Goal: Find specific page/section: Find specific page/section

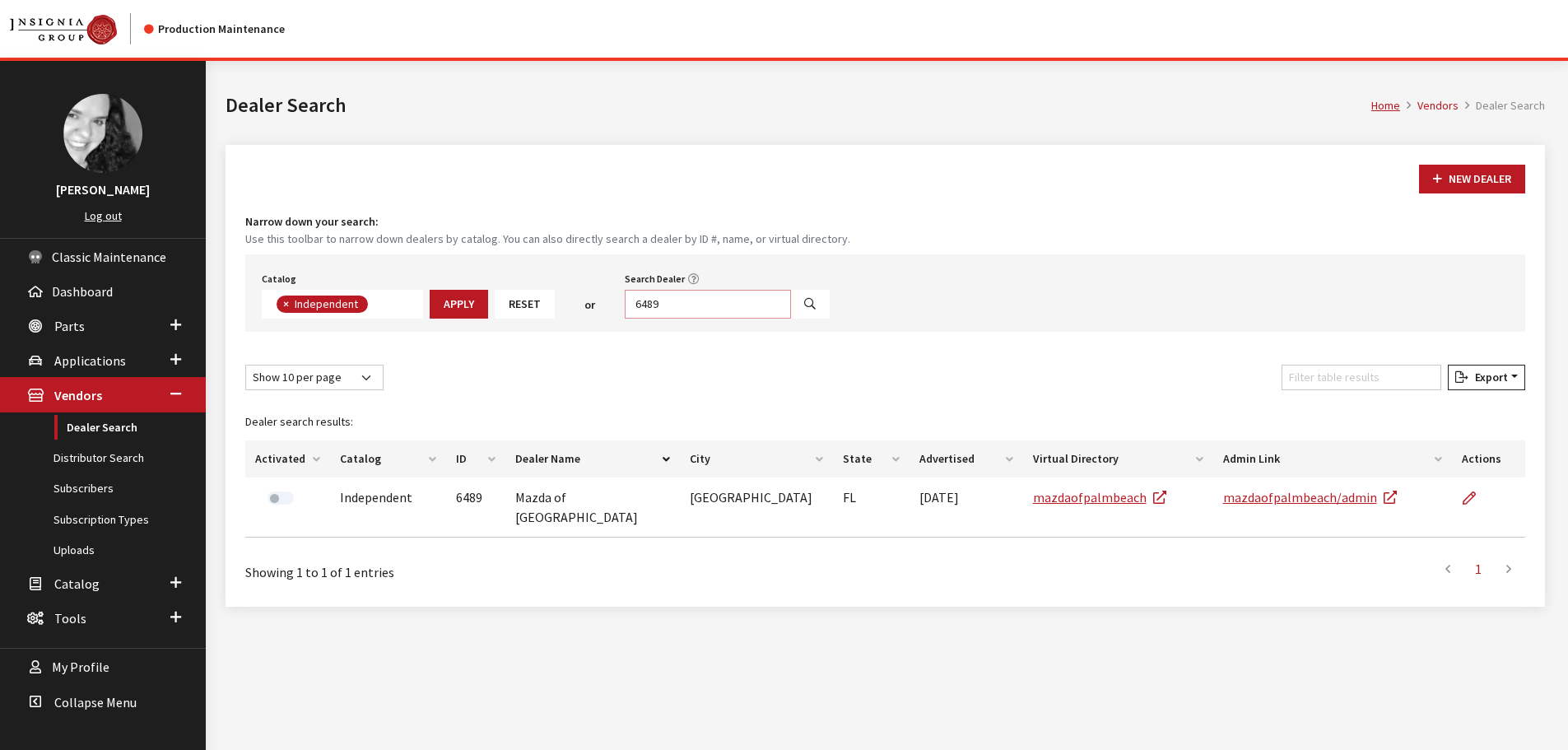
scroll to position [172, 0]
click at [696, 299] on input "6489" at bounding box center [708, 304] width 166 height 29
type input "grants pass"
select select
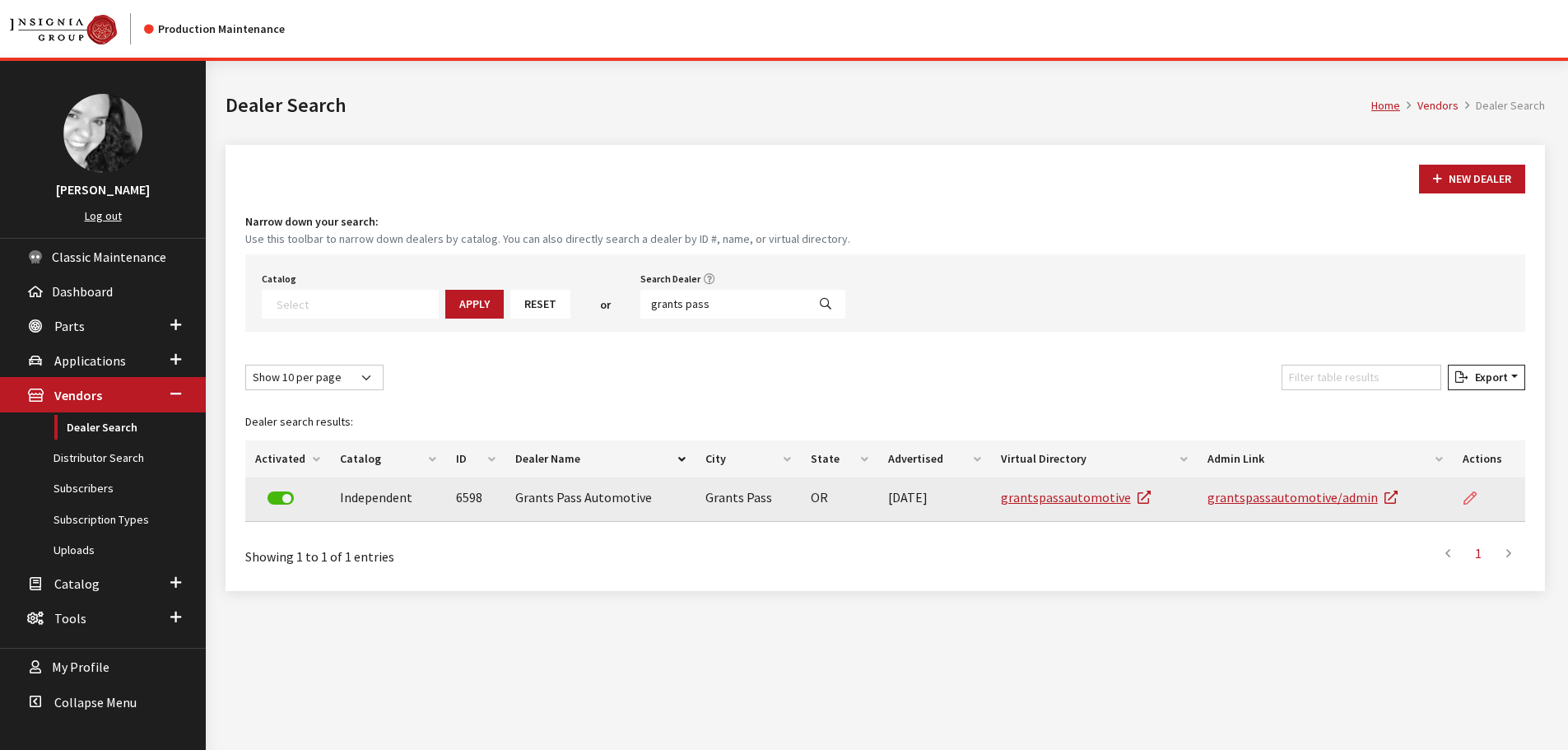
click at [1479, 504] on link at bounding box center [1477, 497] width 28 height 42
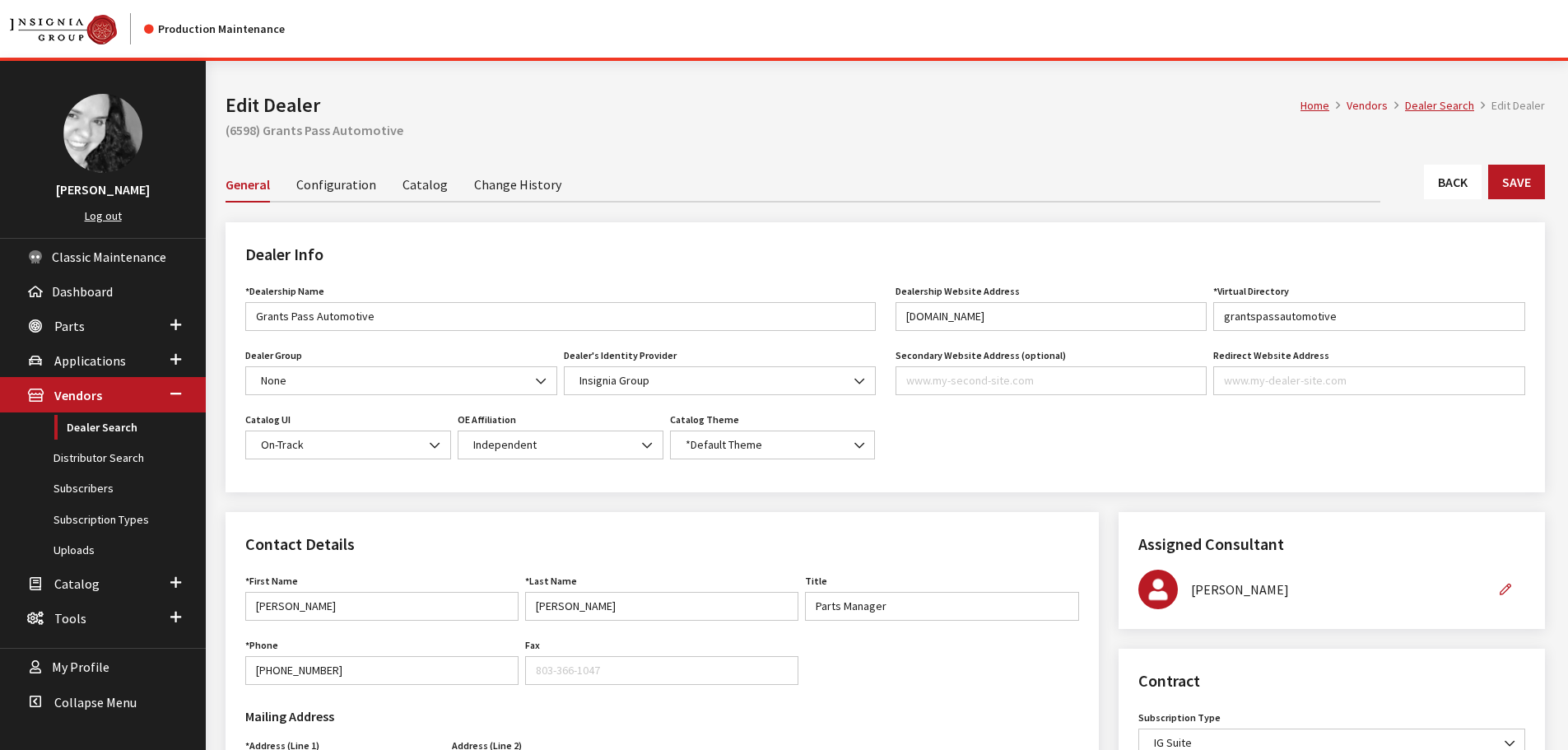
click at [415, 179] on link "Catalog" at bounding box center [425, 183] width 45 height 34
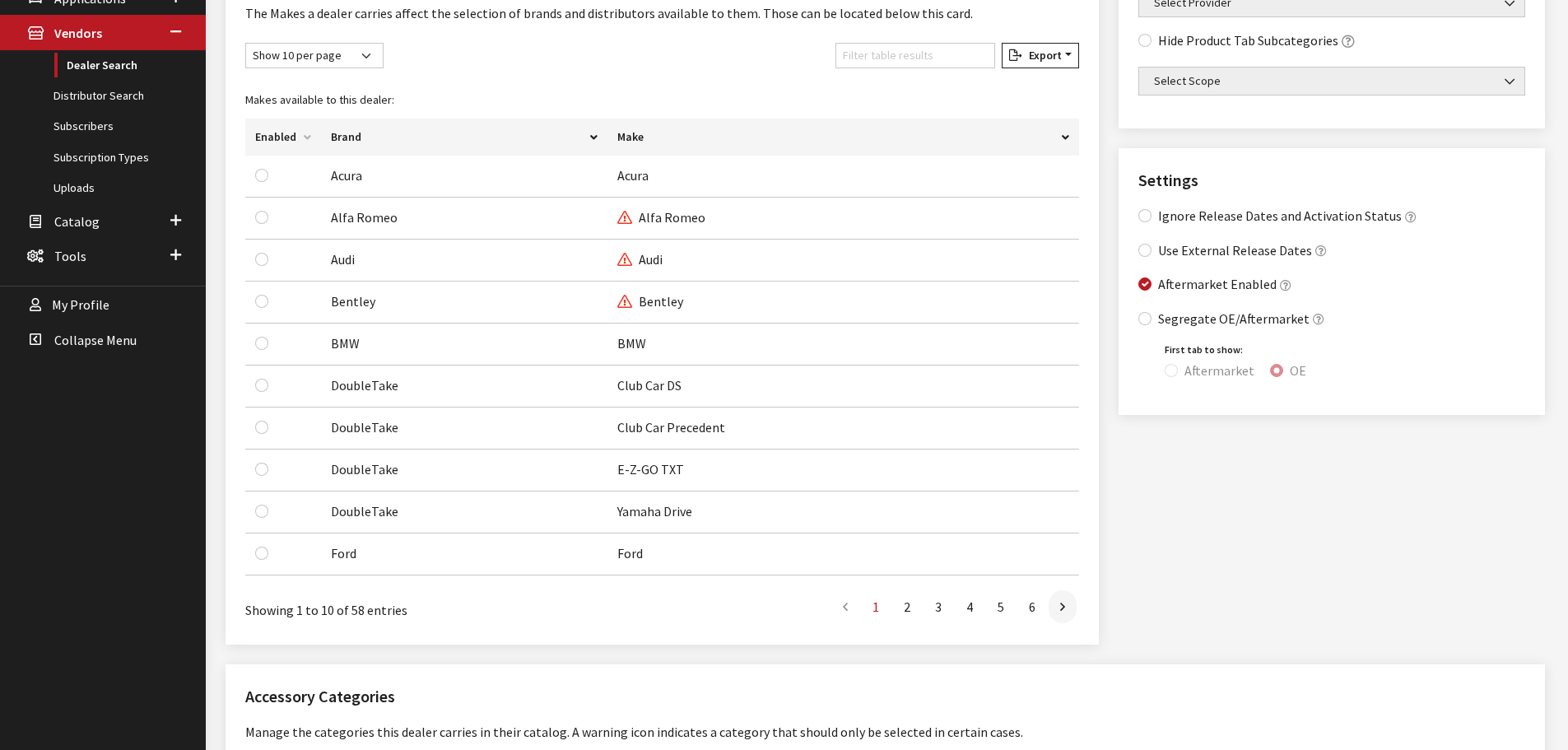
scroll to position [378, 0]
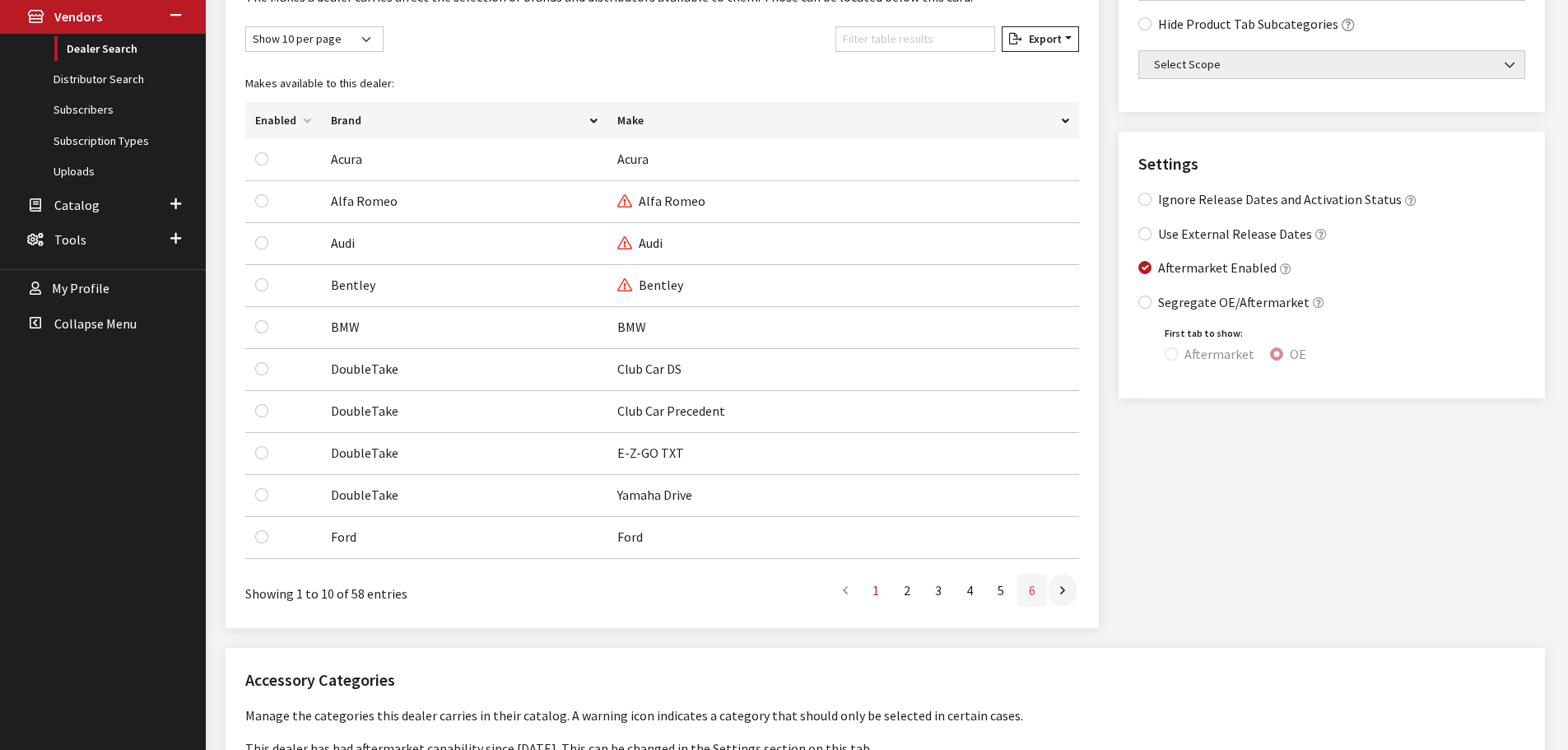
click at [1047, 587] on link "6" at bounding box center [1032, 590] width 30 height 33
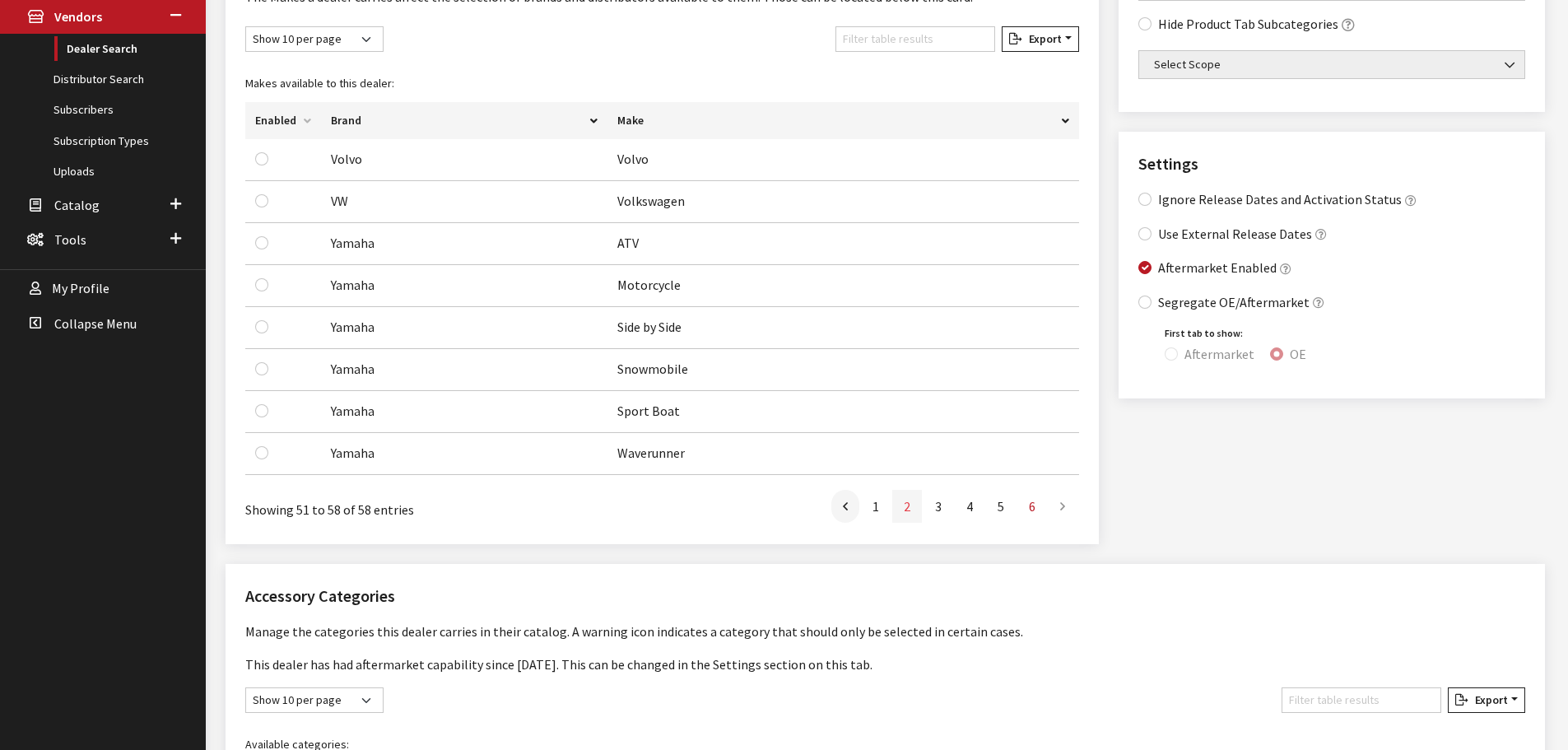
click at [910, 510] on link "2" at bounding box center [907, 506] width 30 height 33
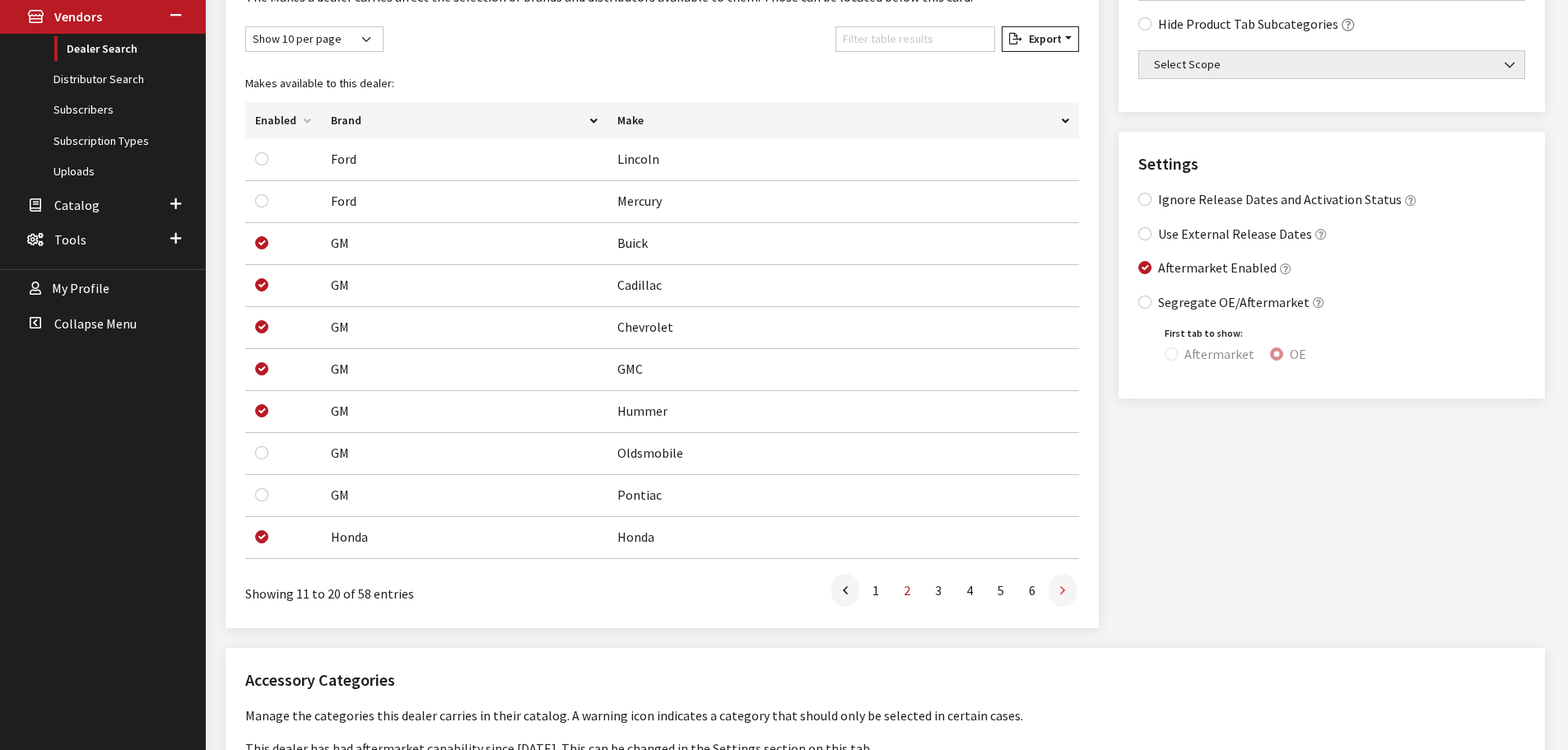
click at [1066, 595] on link at bounding box center [1062, 590] width 28 height 33
click at [1066, 590] on link at bounding box center [1062, 590] width 28 height 33
click at [1065, 590] on link at bounding box center [1062, 590] width 28 height 33
click at [1063, 588] on icon at bounding box center [1062, 590] width 5 height 13
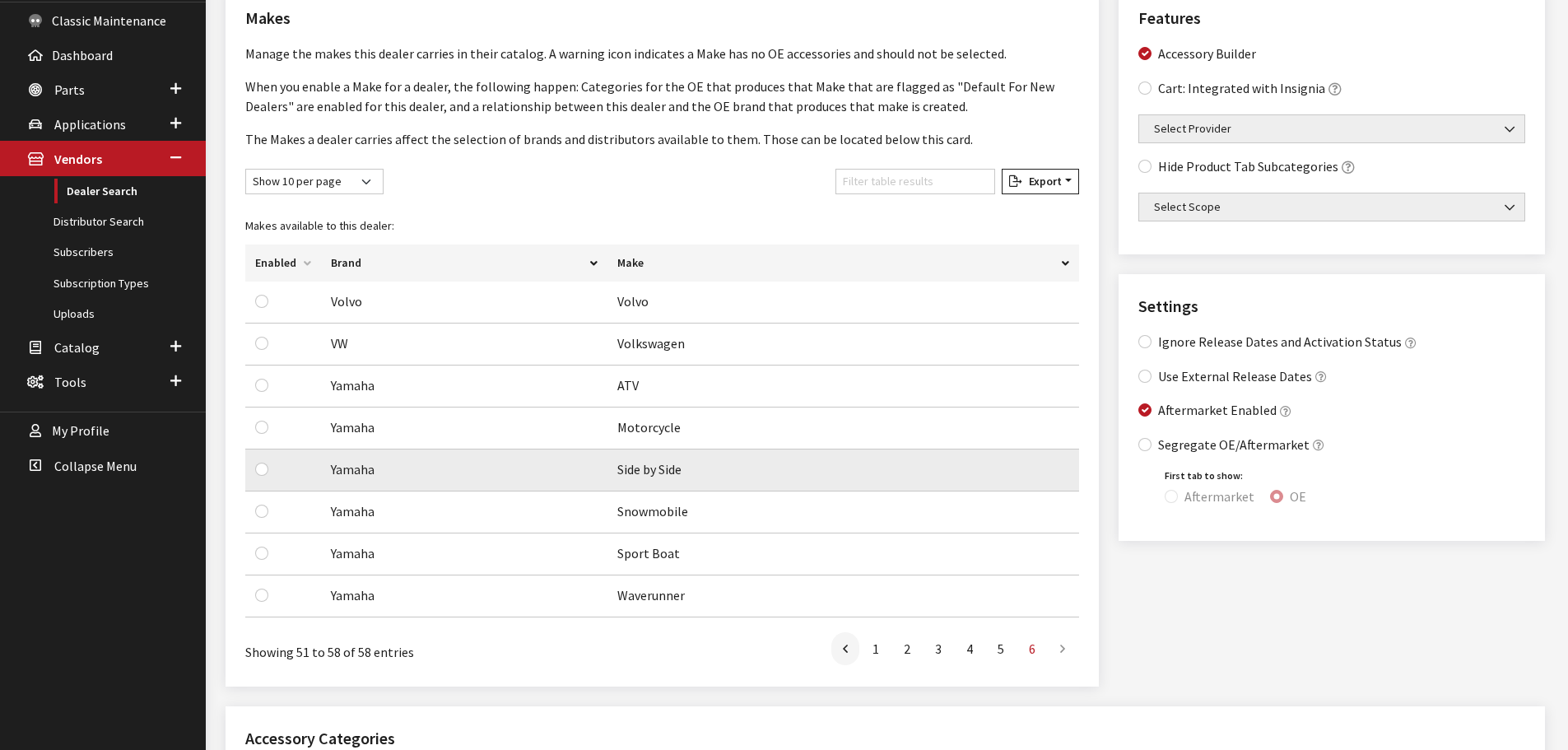
scroll to position [0, 0]
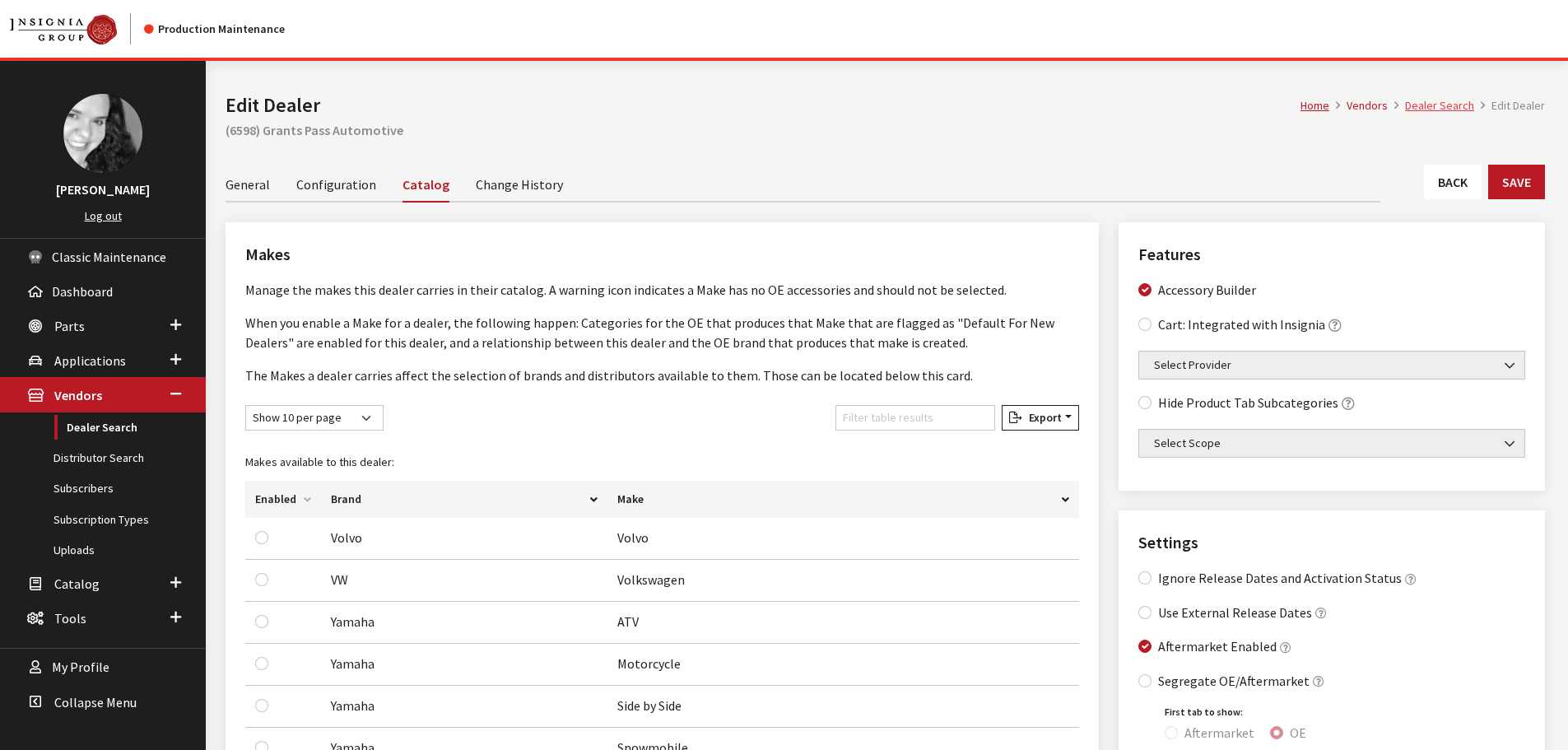
click at [1461, 109] on link "Dealer Search" at bounding box center [1440, 105] width 69 height 15
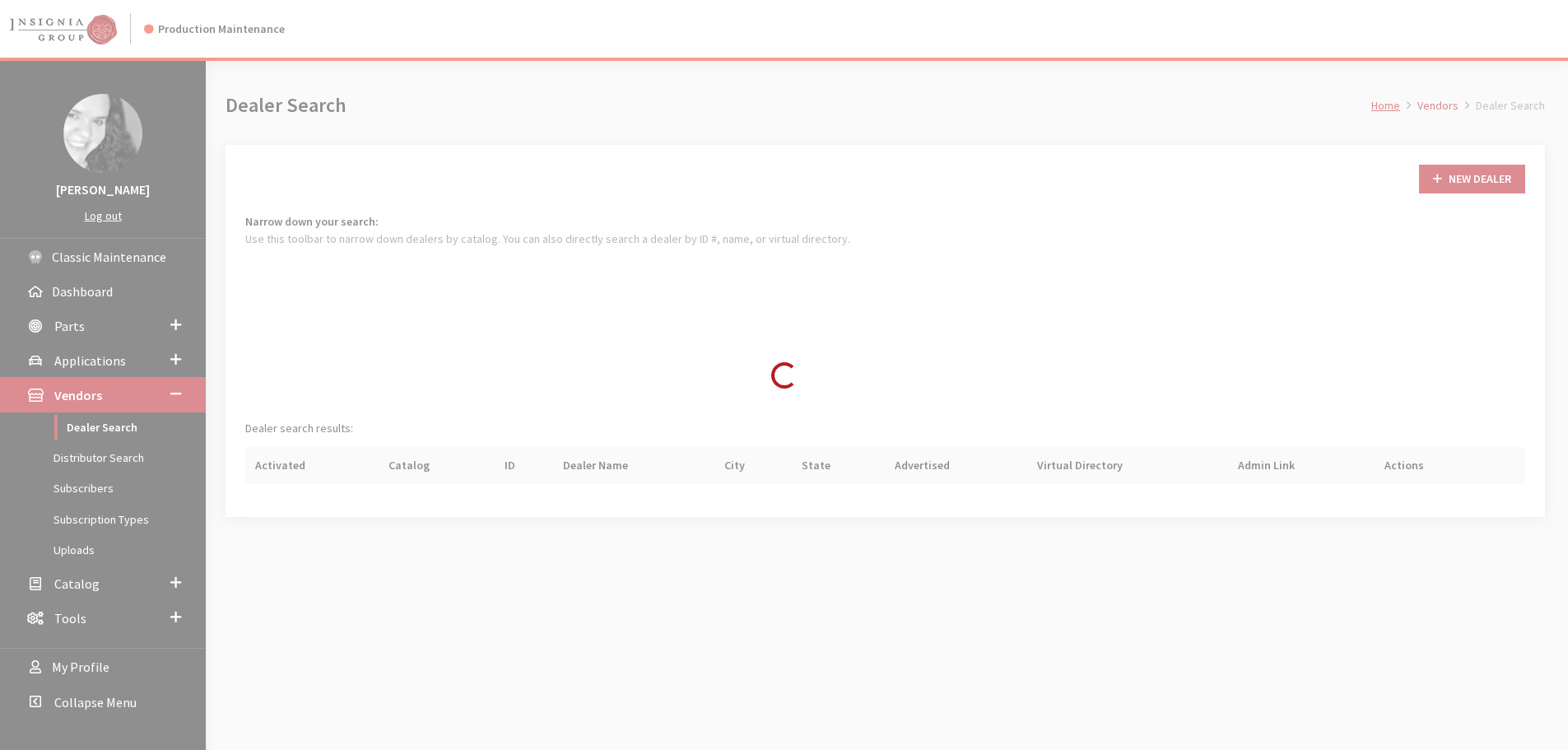
scroll to position [118, 0]
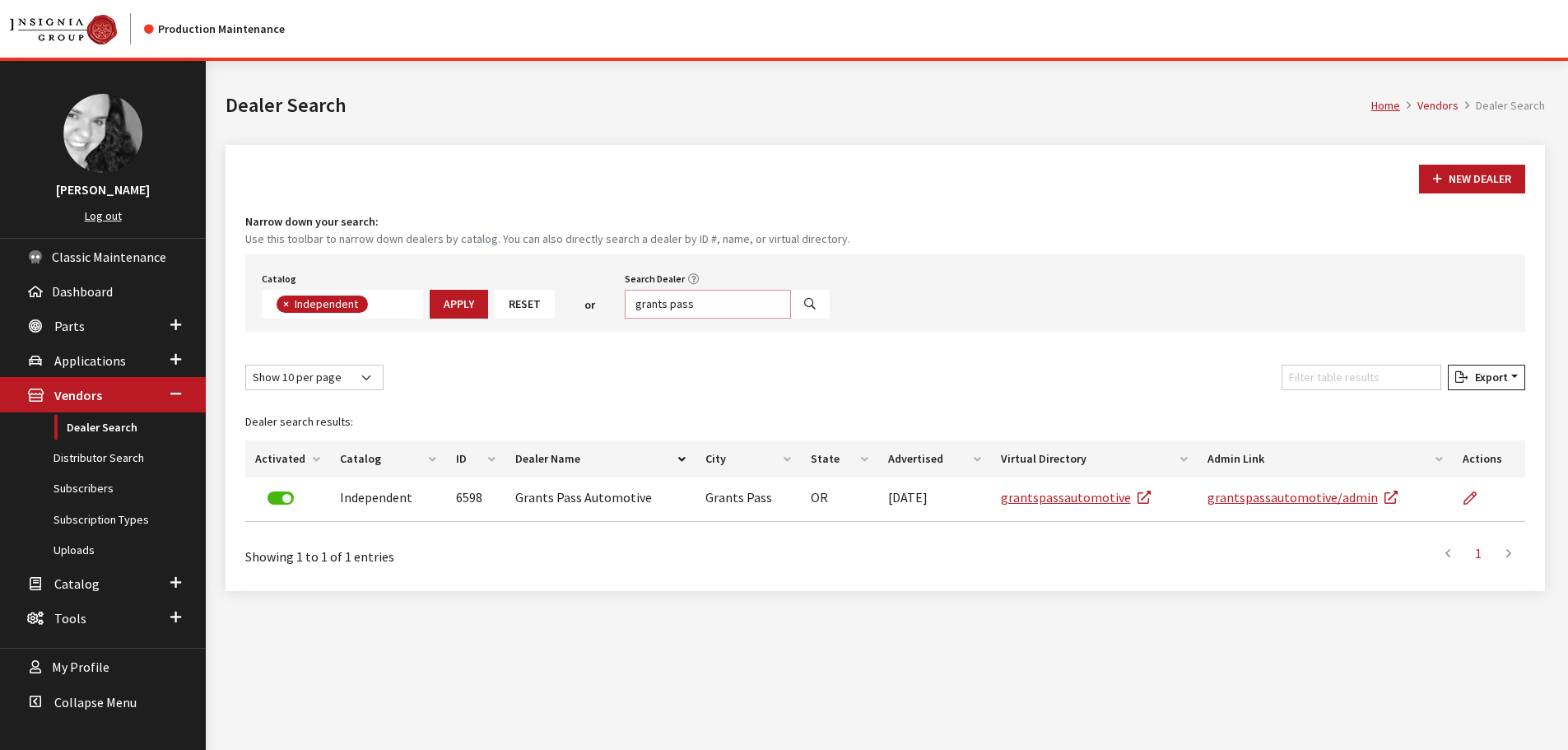
click at [706, 301] on input "grants pass" at bounding box center [708, 304] width 166 height 29
type input "g"
type input "carter subaru ball"
select select
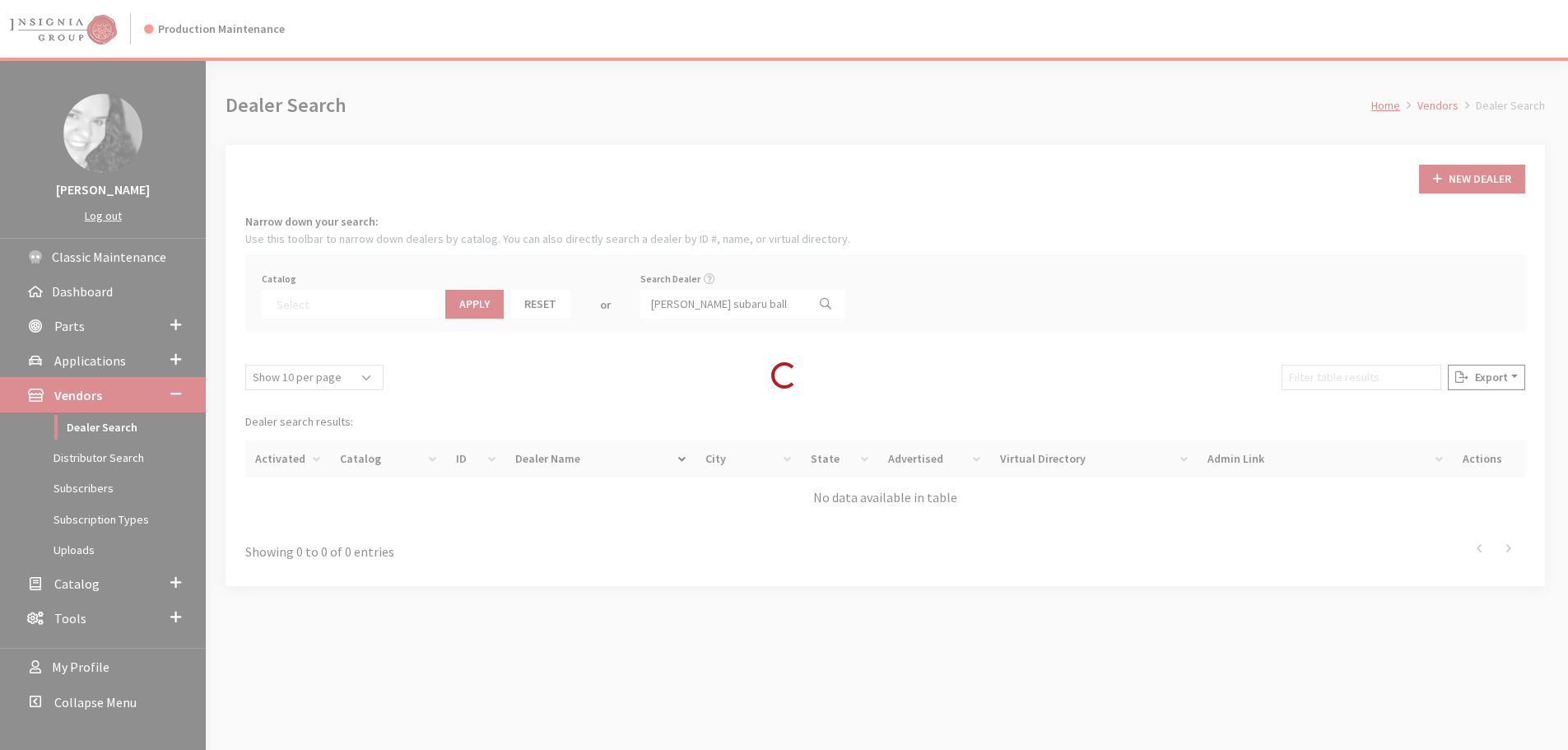
scroll to position [172, 0]
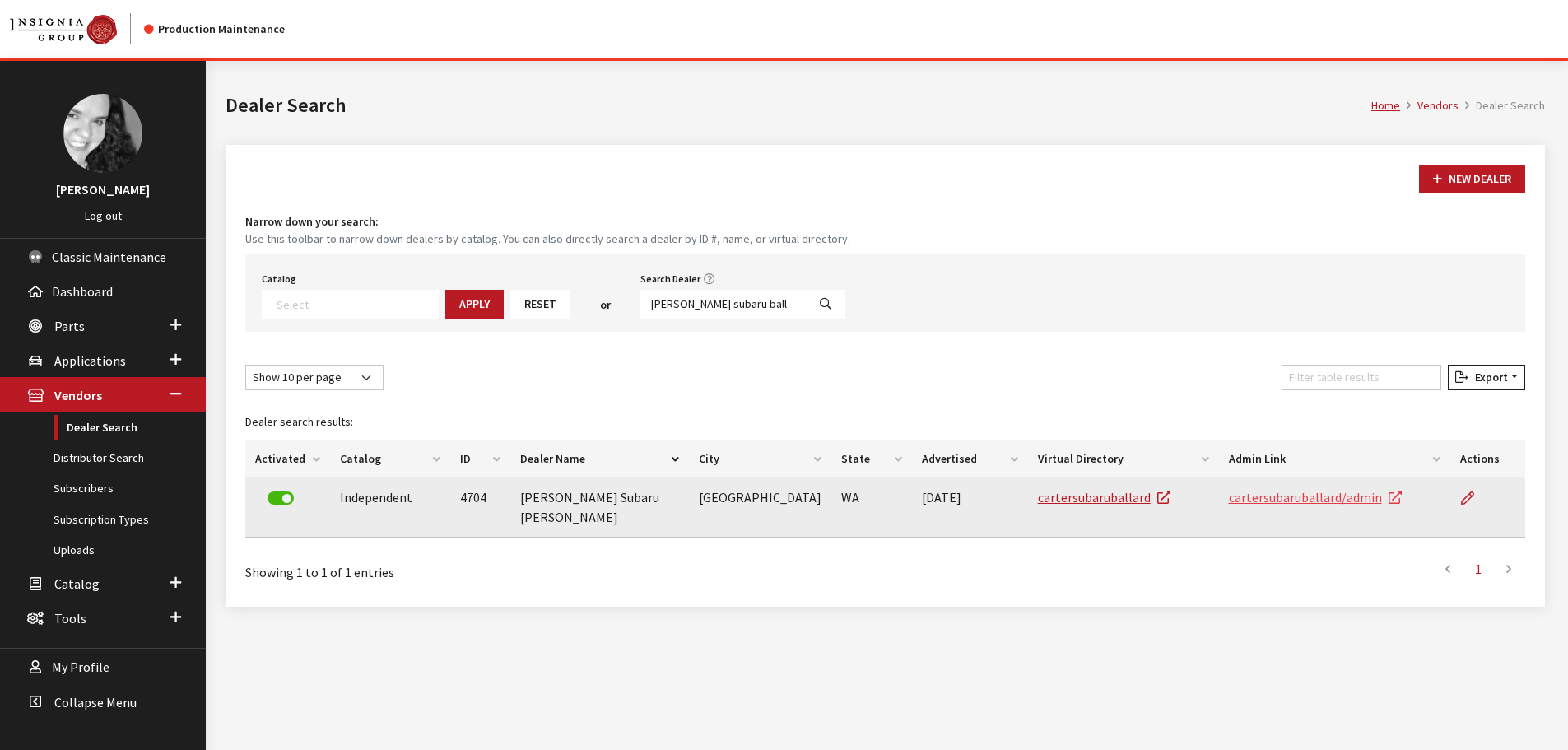
click at [1270, 499] on link "cartersubaruballard/admin" at bounding box center [1315, 497] width 173 height 17
